Goal: Navigation & Orientation: Find specific page/section

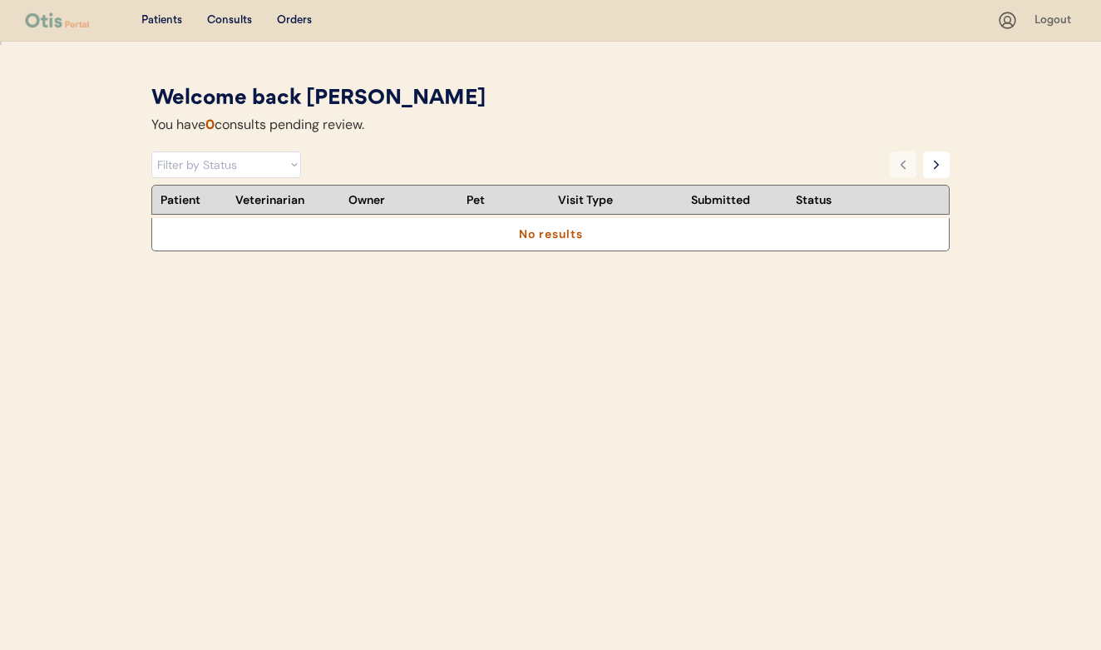
click at [172, 19] on div "Patients" at bounding box center [161, 20] width 41 height 17
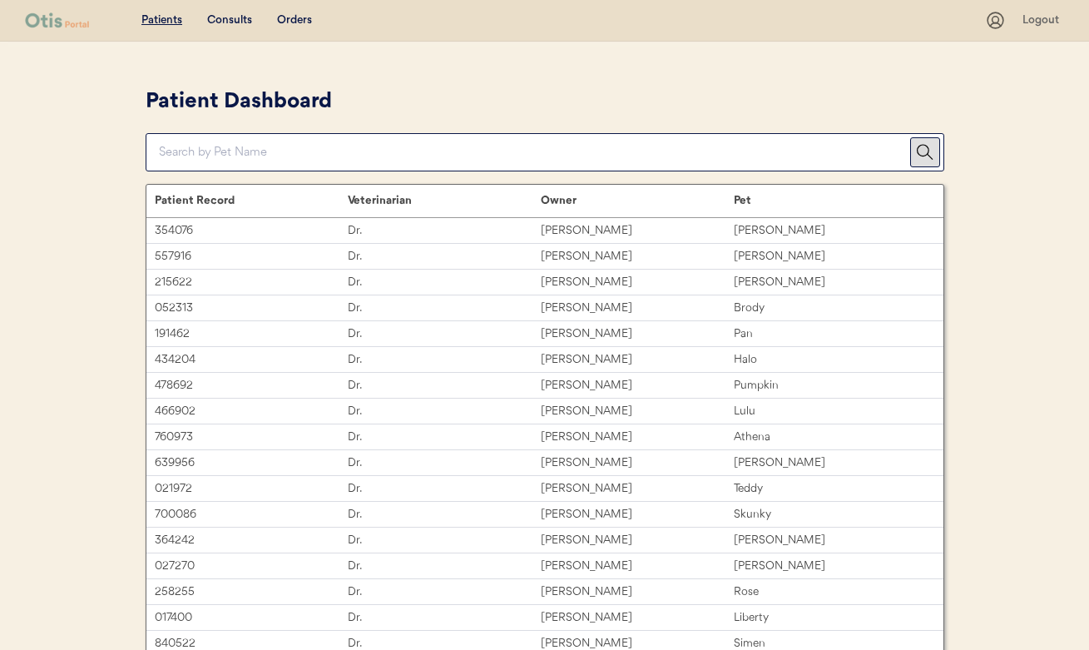
click at [225, 27] on div "Consults" at bounding box center [229, 20] width 45 height 17
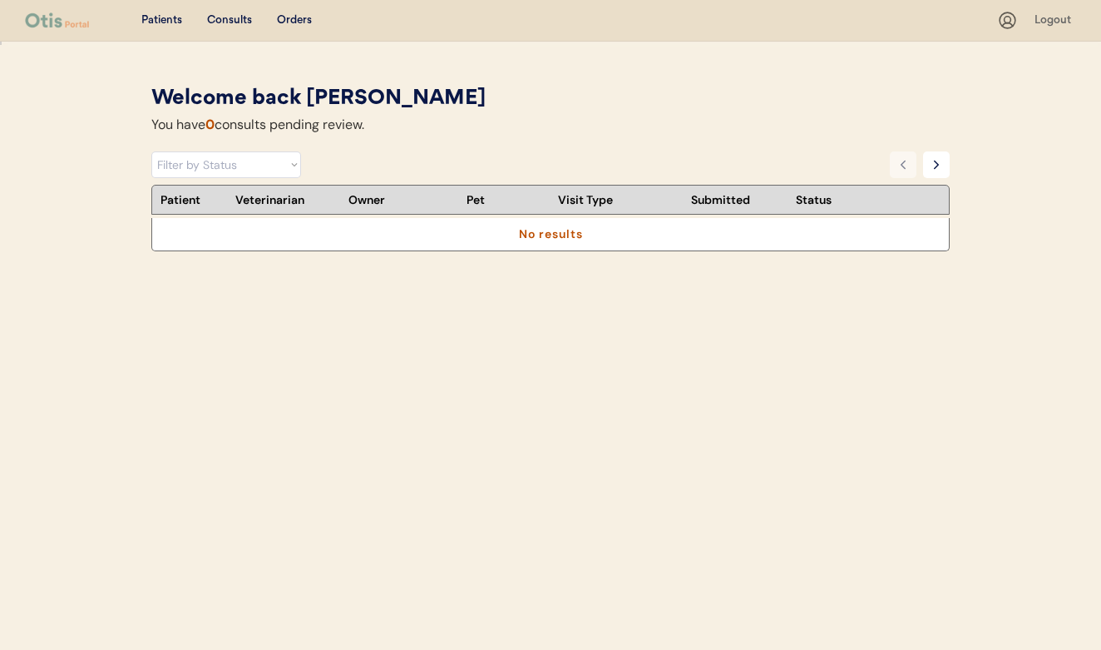
click at [165, 14] on div "Patients" at bounding box center [161, 20] width 41 height 17
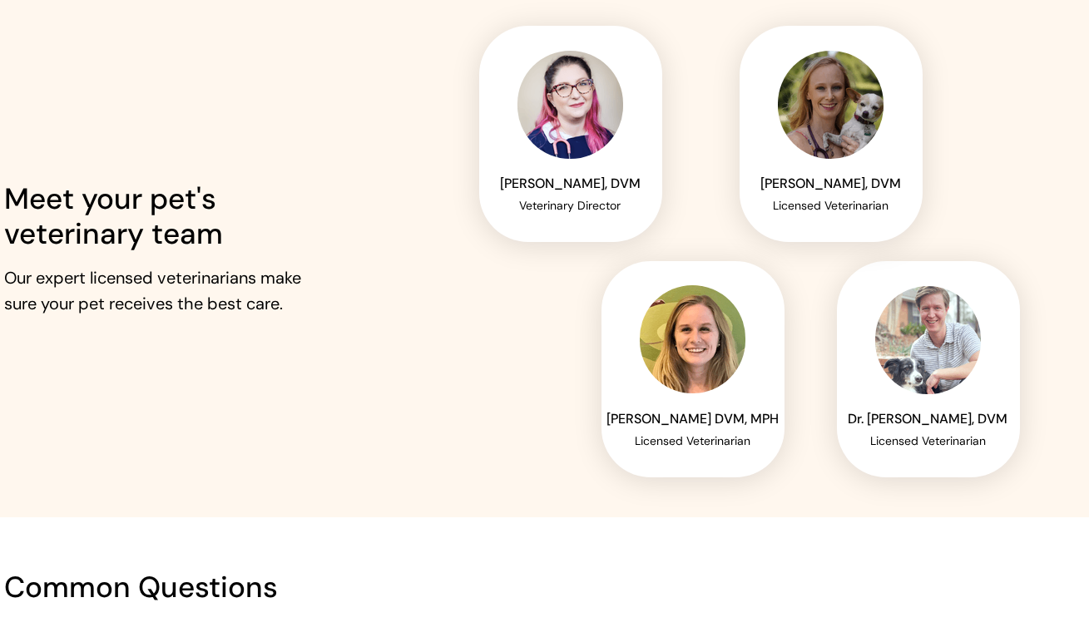
scroll to position [2425, 12]
click at [877, 345] on img at bounding box center [928, 339] width 106 height 108
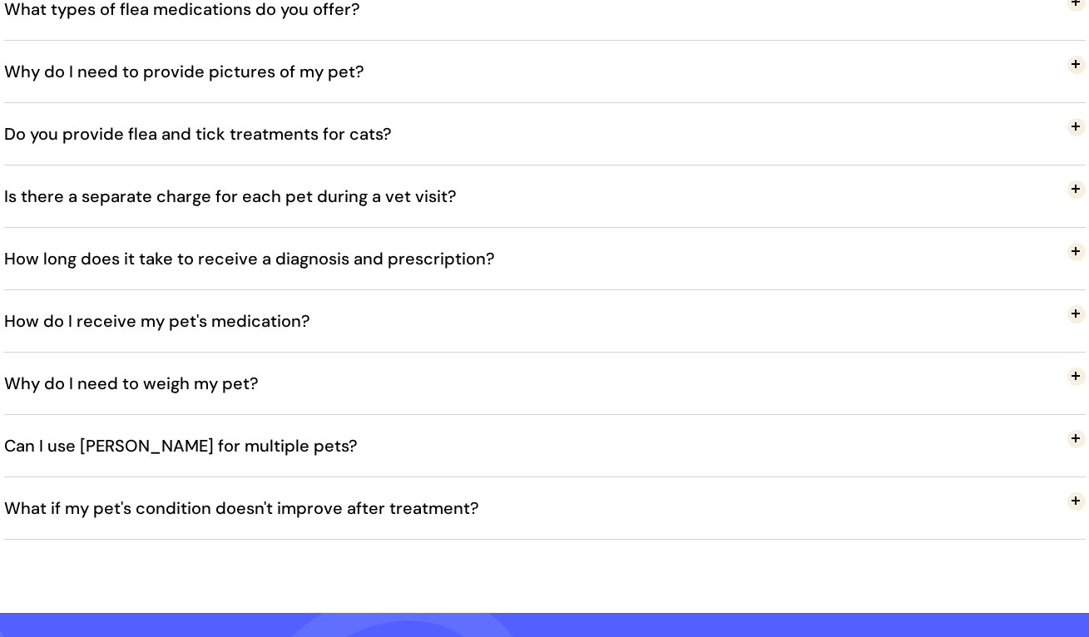
scroll to position [3266, 0]
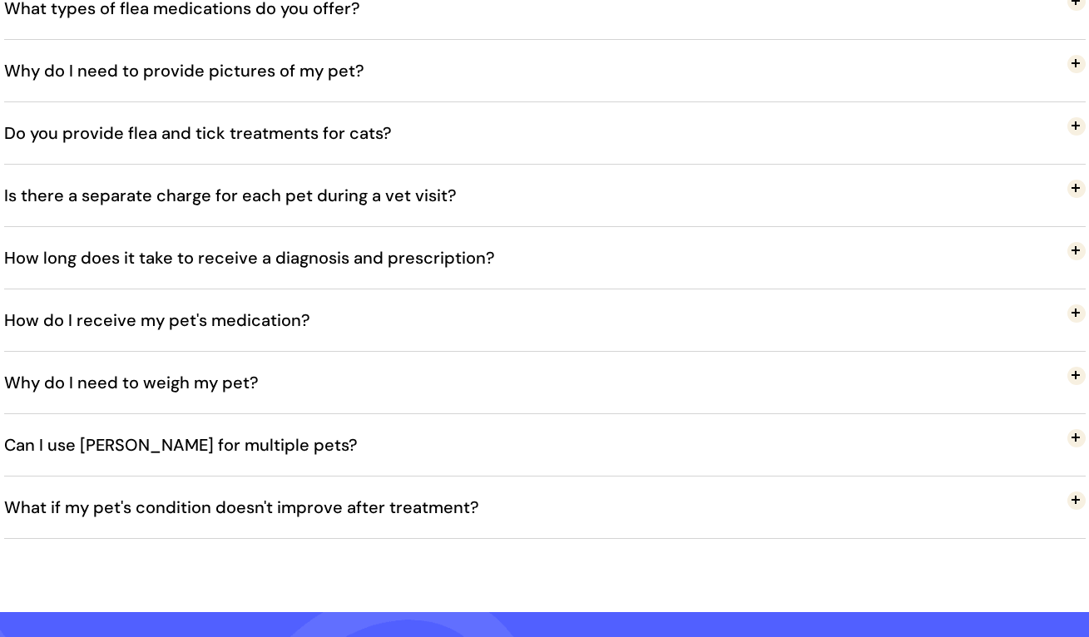
click at [491, 272] on span "How long does it take to receive a diagnosis and prescription?" at bounding box center [262, 257] width 516 height 55
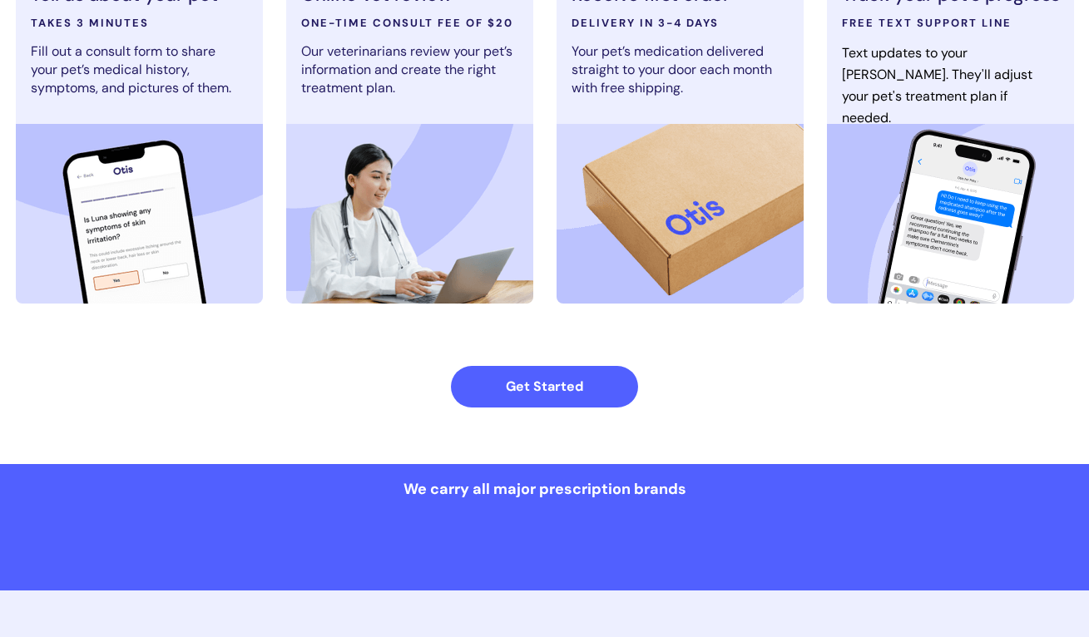
scroll to position [966, 0]
